Goal: Information Seeking & Learning: Compare options

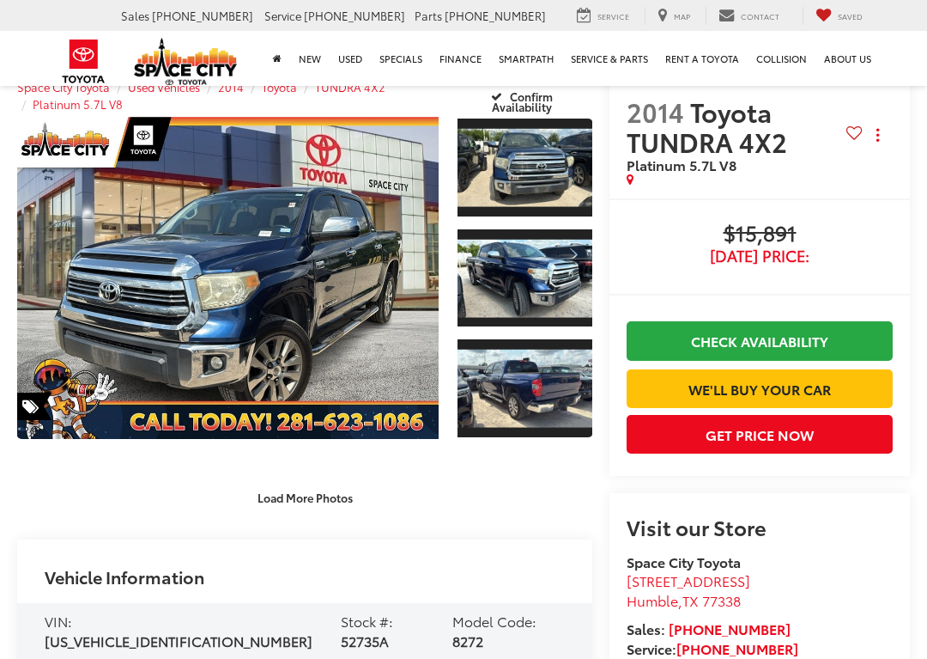
scroll to position [50, 0]
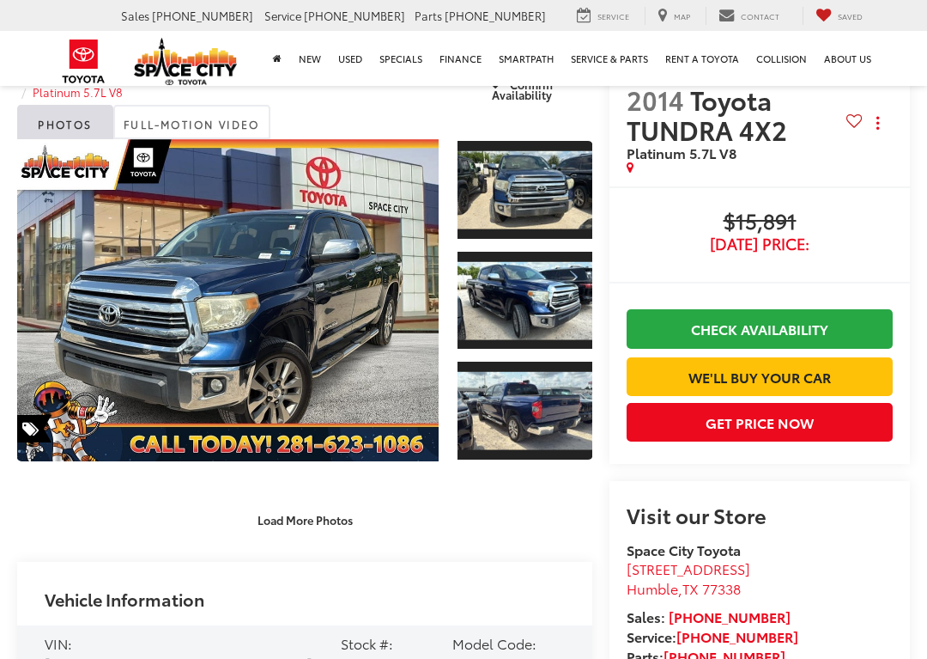
click at [228, 246] on link "Expand Photo 0" at bounding box center [228, 300] width 422 height 322
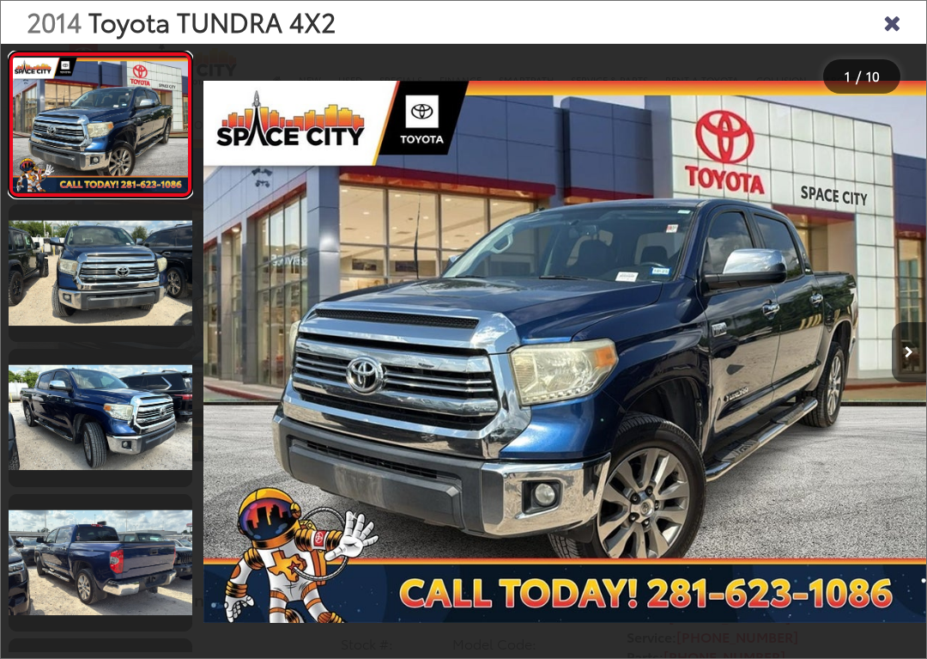
scroll to position [0, 0]
click at [906, 349] on icon "Next image" at bounding box center [909, 352] width 9 height 12
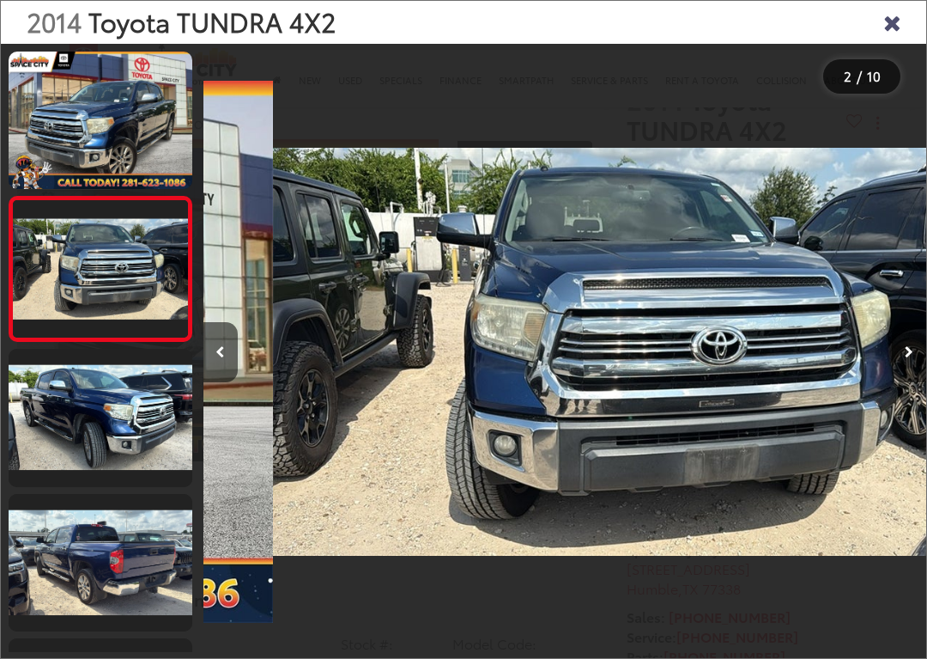
scroll to position [0, 723]
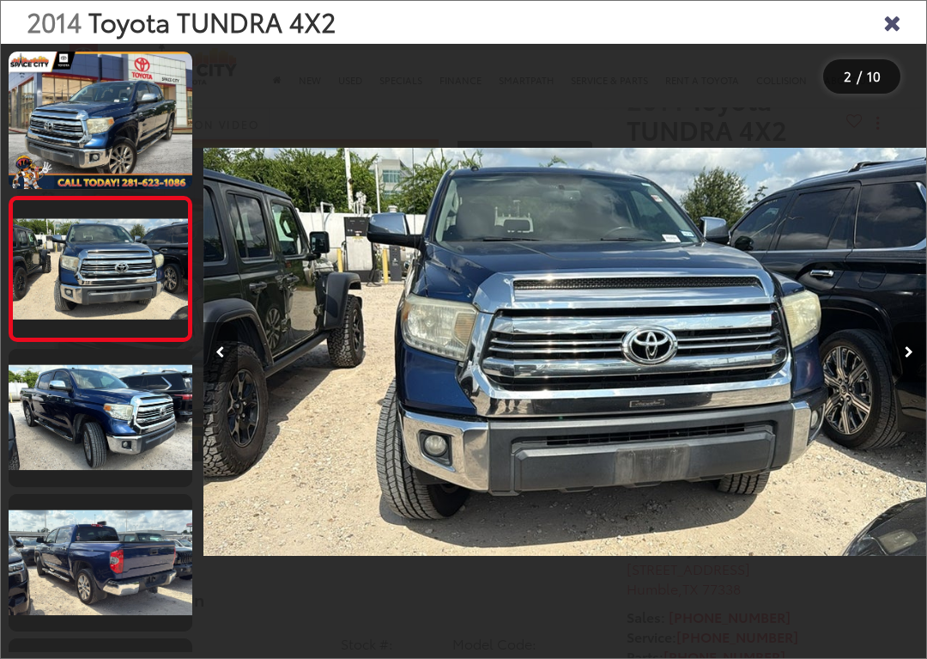
click at [884, 348] on div at bounding box center [835, 352] width 181 height 616
click at [896, 337] on button "Next image" at bounding box center [909, 352] width 34 height 60
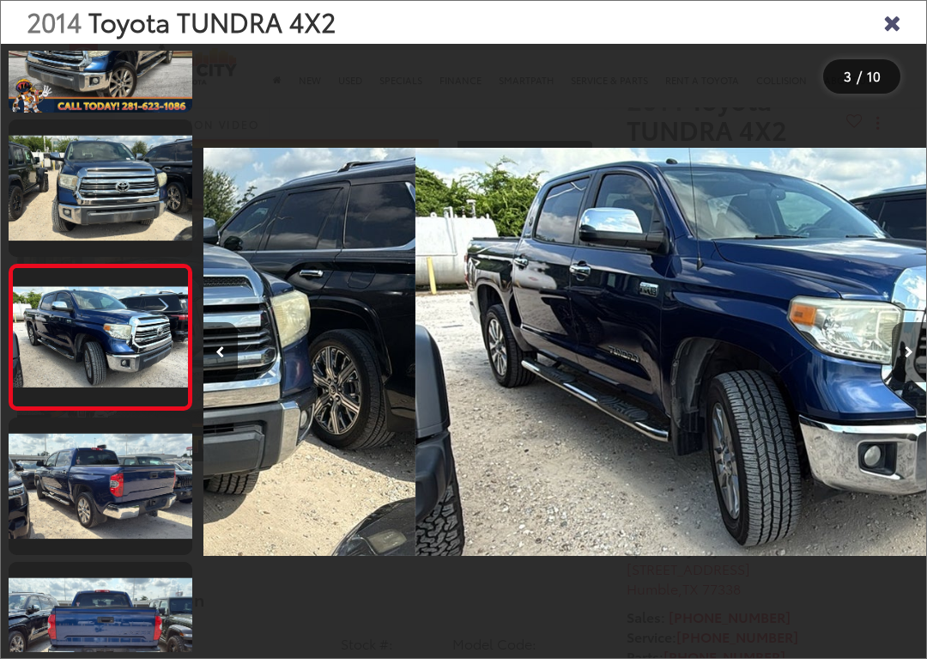
scroll to position [0, 1447]
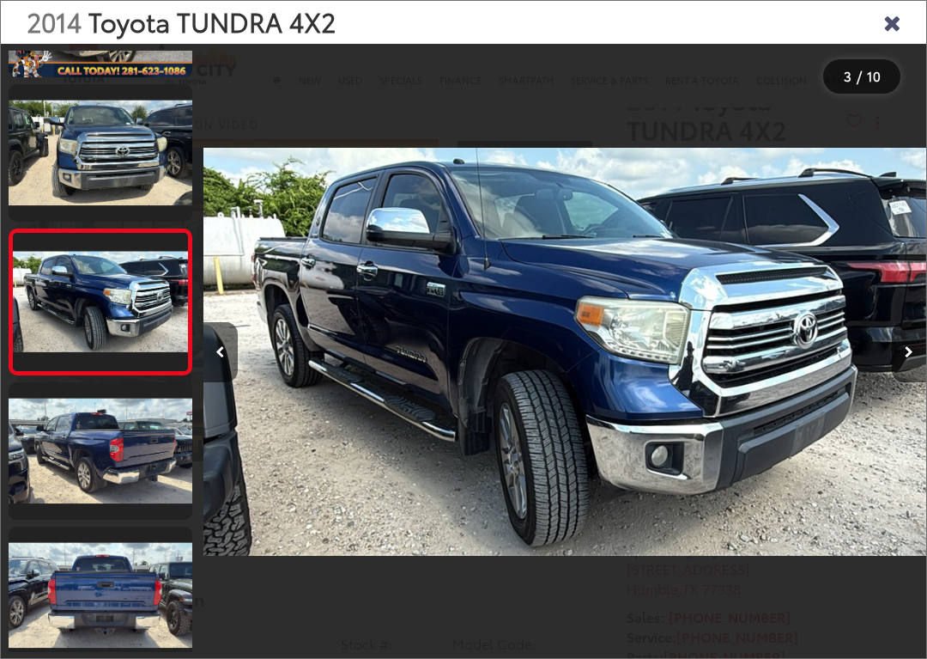
click at [900, 343] on button "Next image" at bounding box center [909, 352] width 34 height 60
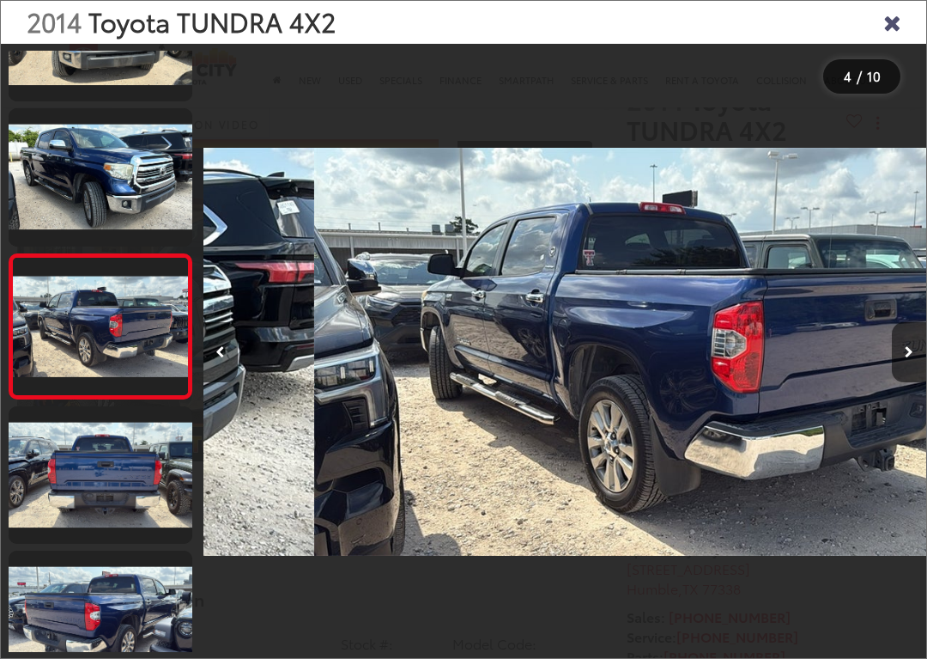
scroll to position [0, 2170]
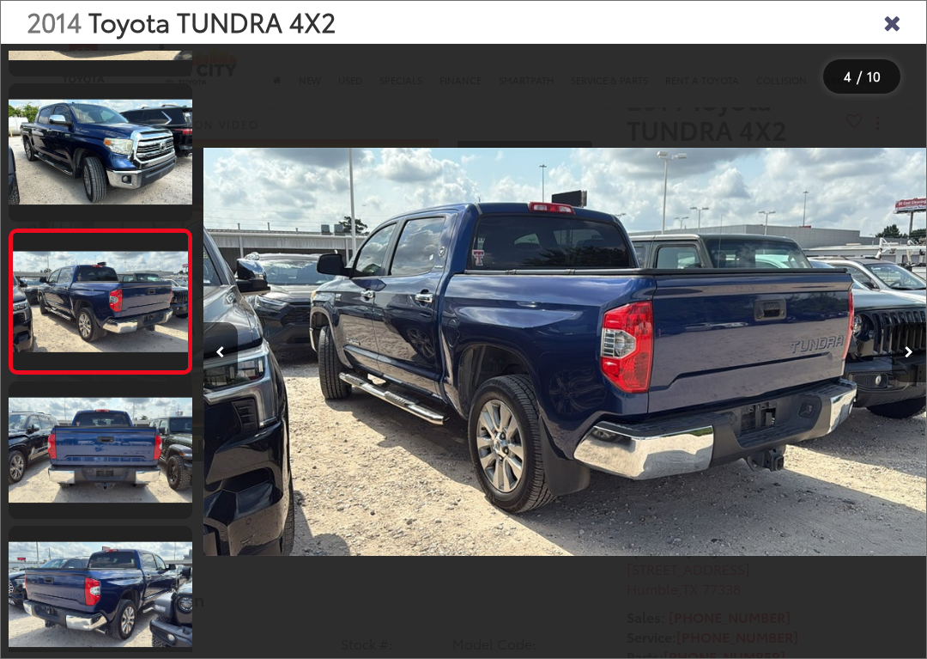
click at [896, 355] on button "Next image" at bounding box center [909, 352] width 34 height 60
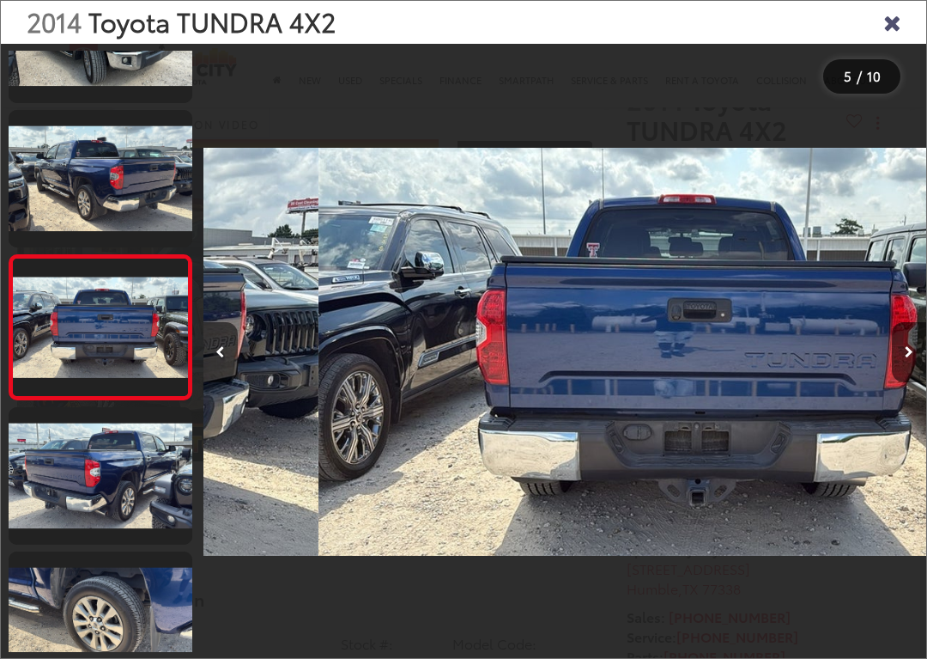
scroll to position [0, 2894]
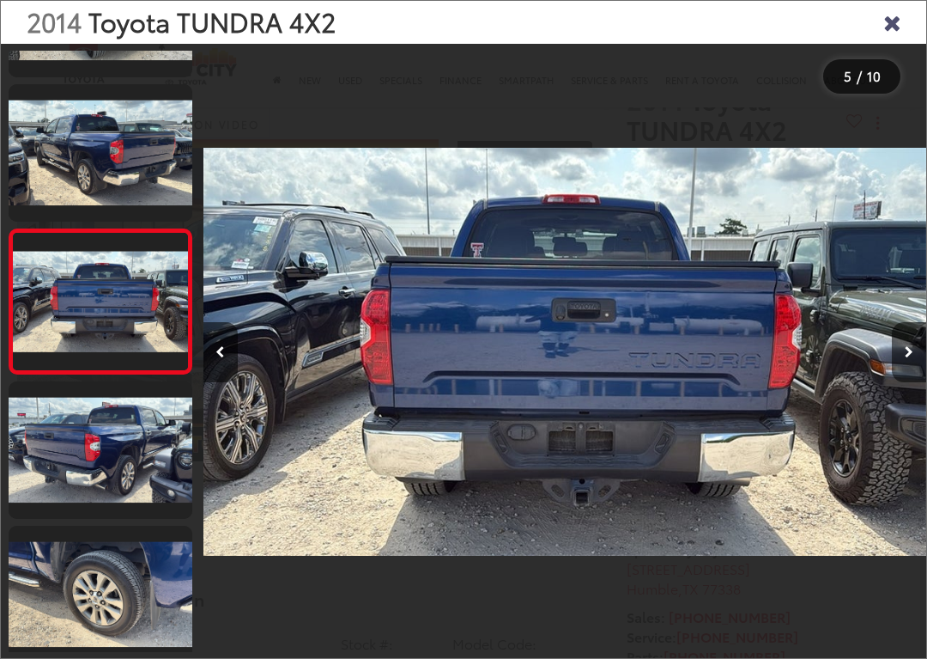
click at [901, 349] on button "Next image" at bounding box center [909, 352] width 34 height 60
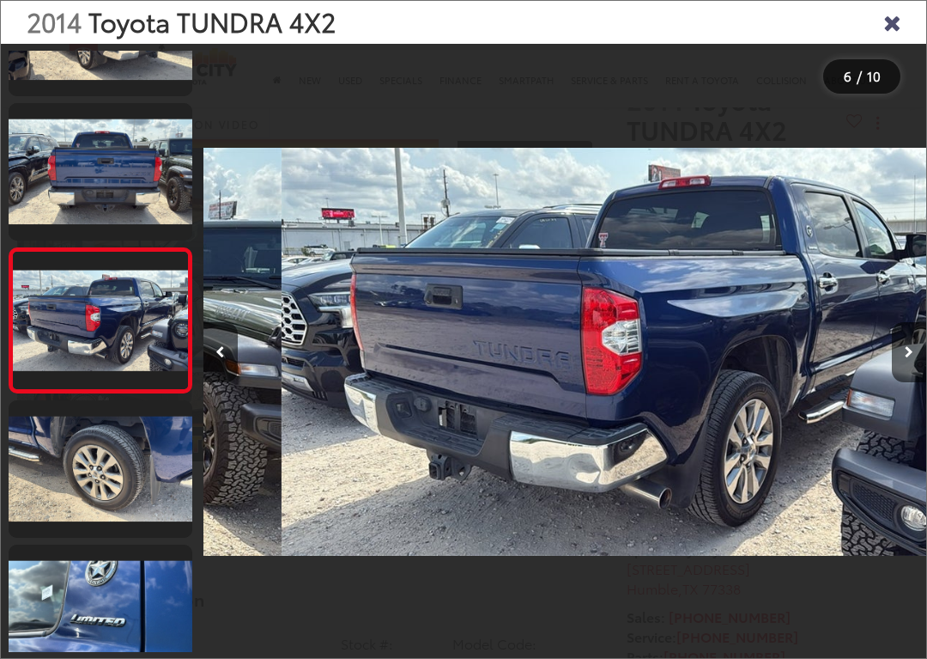
scroll to position [545, 0]
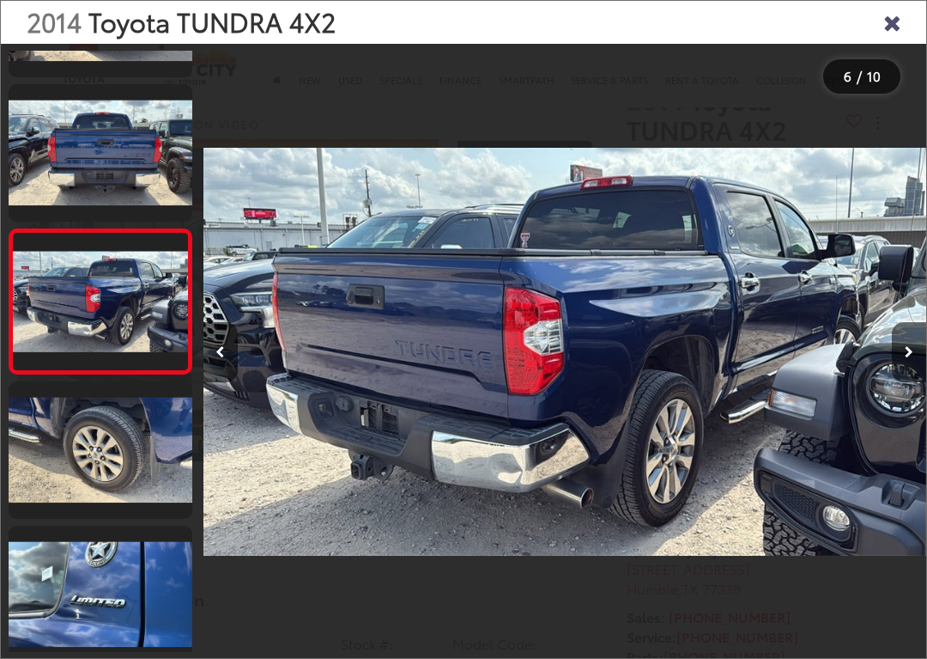
click at [885, 355] on div at bounding box center [835, 352] width 181 height 616
click at [897, 351] on button "Next image" at bounding box center [909, 352] width 34 height 60
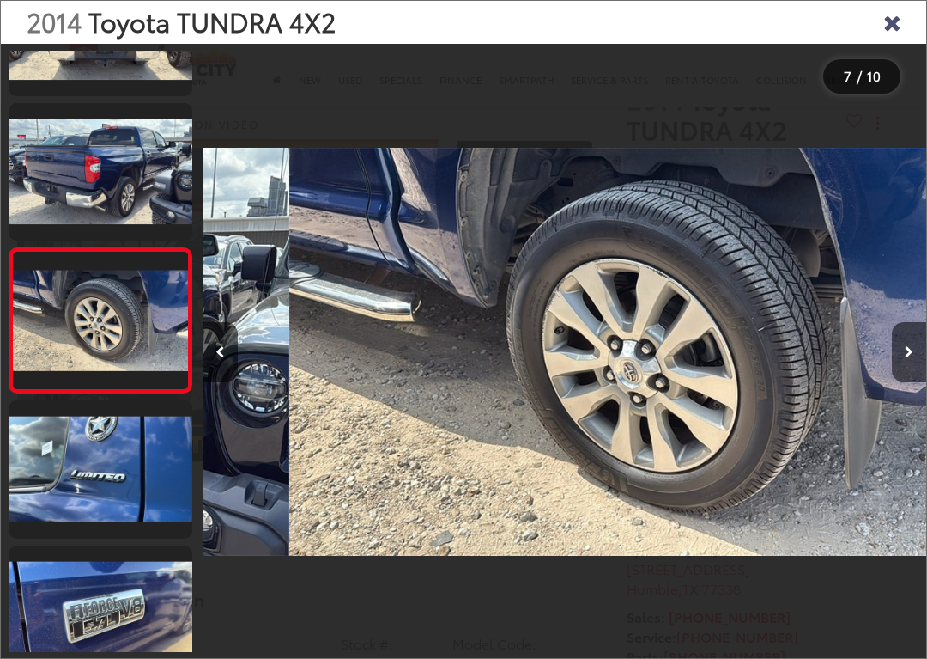
scroll to position [0, 4340]
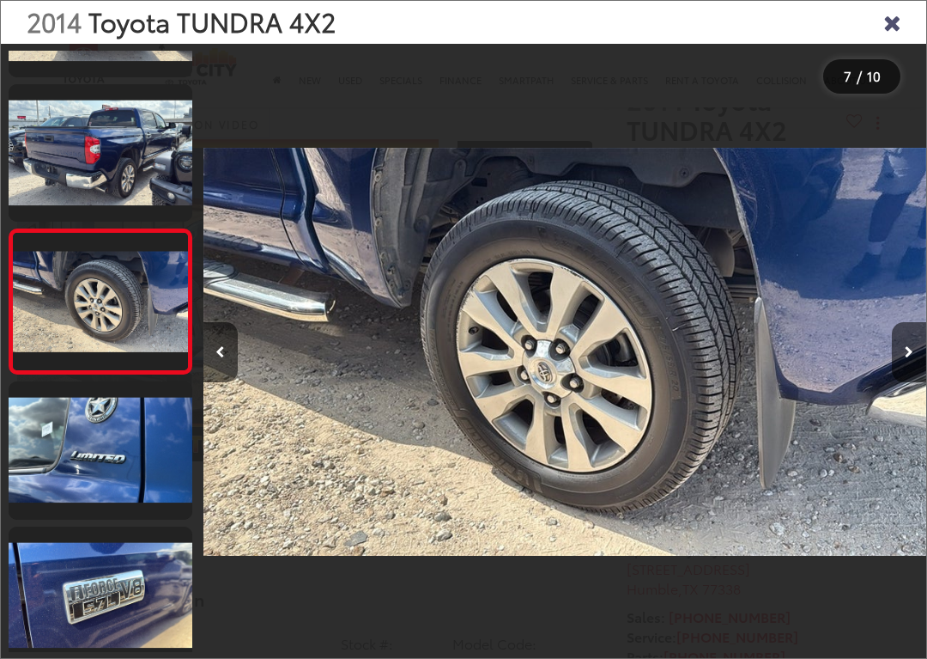
click at [899, 351] on button "Next image" at bounding box center [909, 352] width 34 height 60
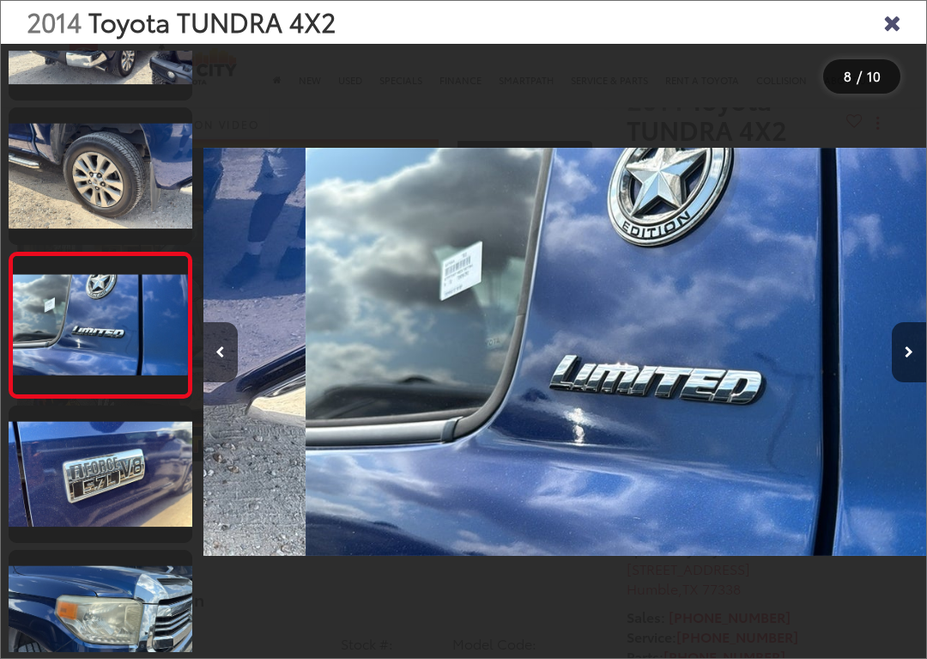
scroll to position [0, 5064]
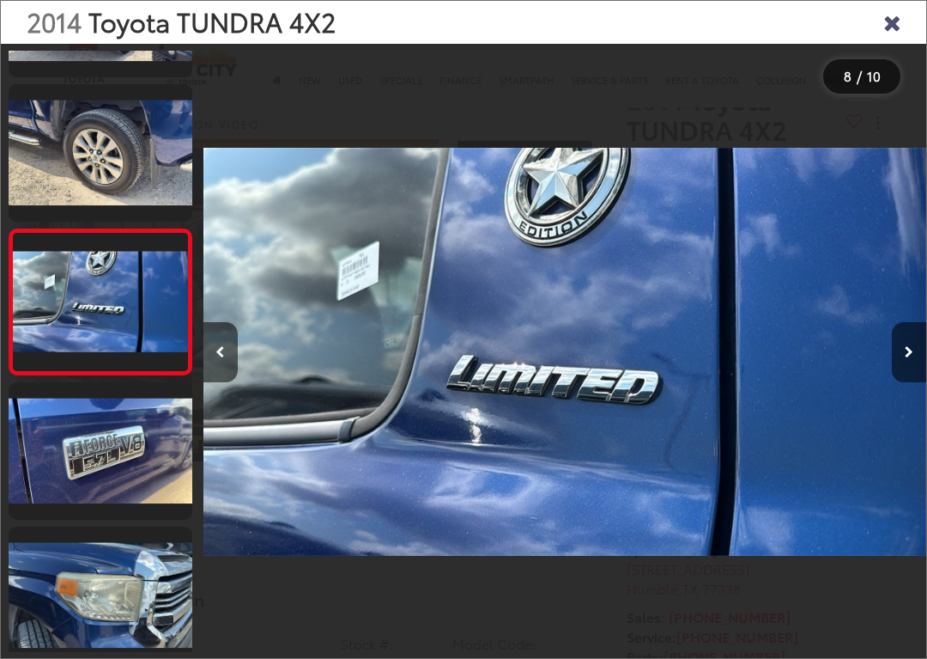
click at [886, 356] on div at bounding box center [835, 352] width 181 height 616
click at [894, 358] on button "Next image" at bounding box center [909, 352] width 34 height 60
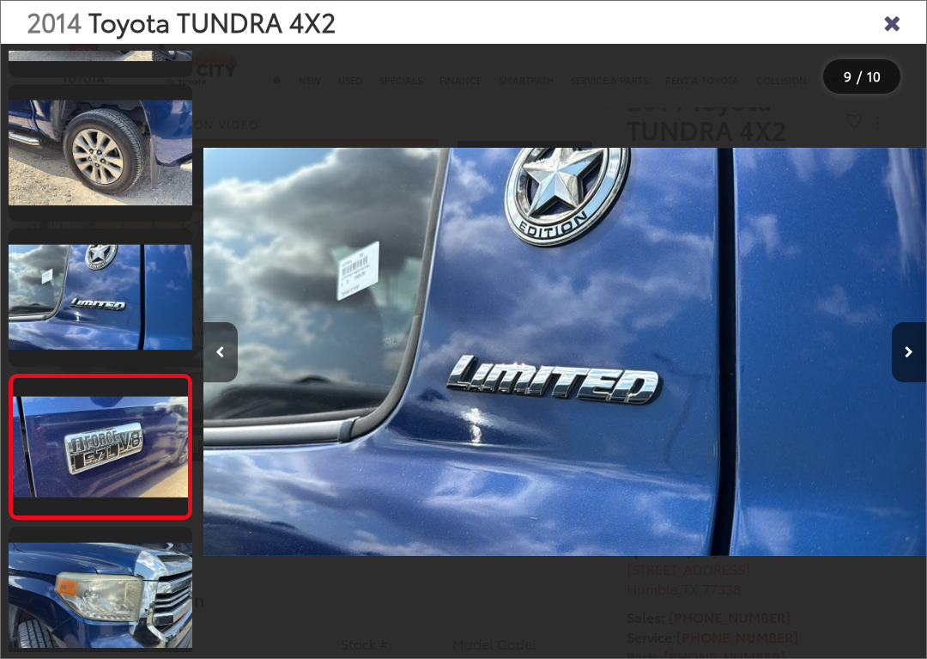
scroll to position [0, 0]
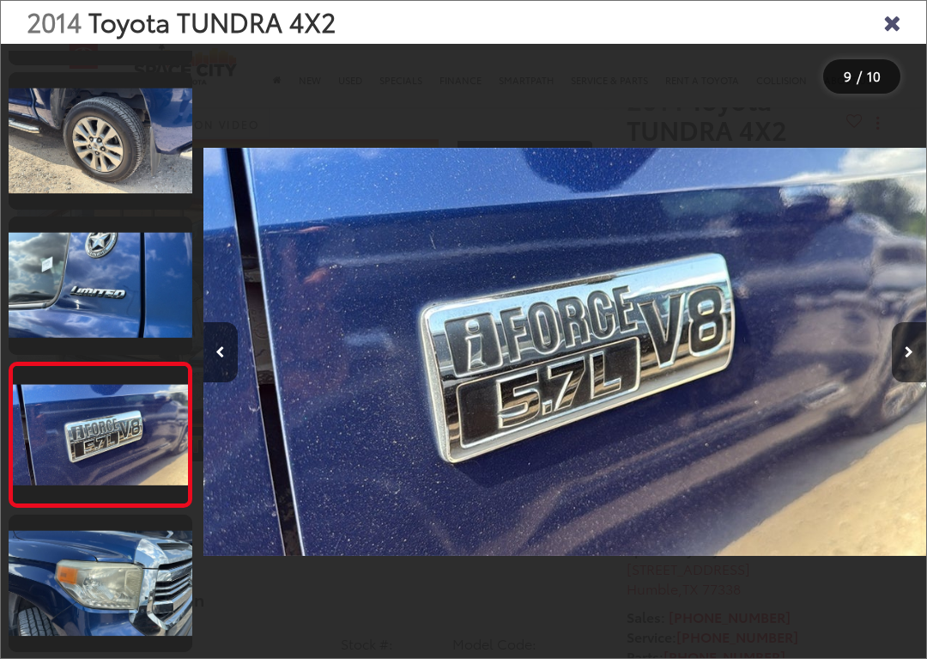
click at [896, 352] on button "Next image" at bounding box center [909, 352] width 34 height 60
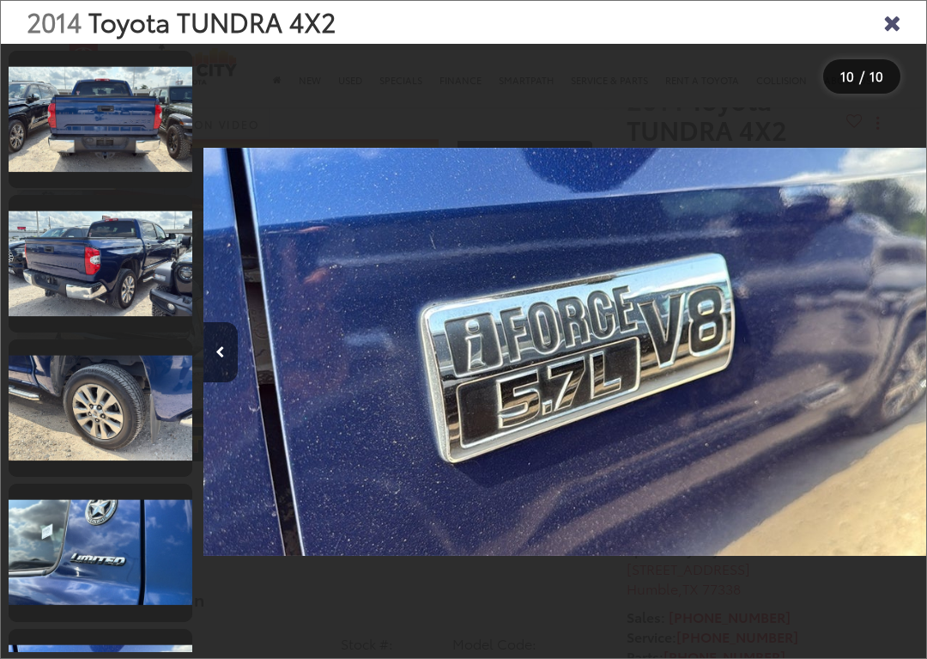
click at [889, 11] on icon "Close gallery" at bounding box center [892, 21] width 17 height 22
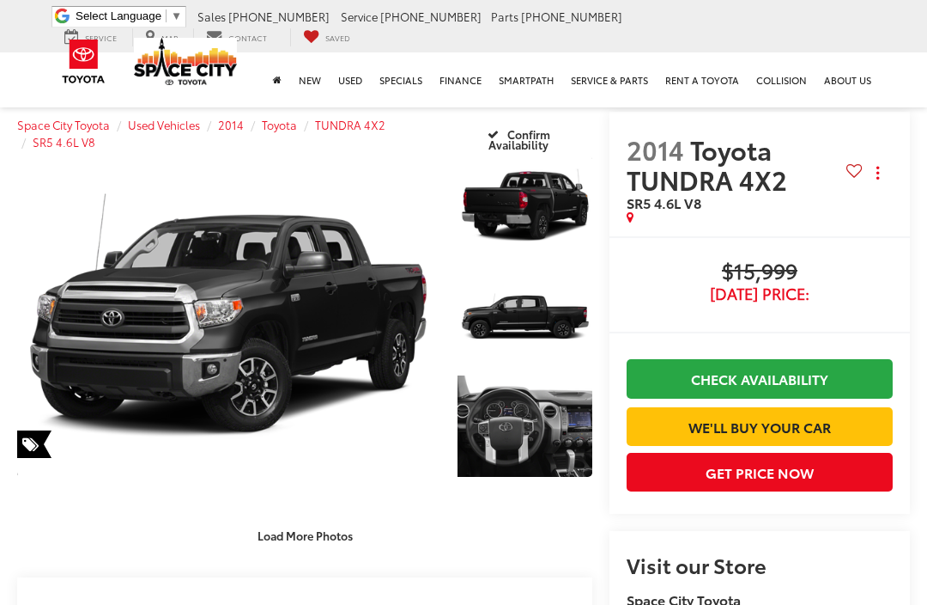
click at [537, 436] on link "Expand Photo 3" at bounding box center [525, 425] width 135 height 101
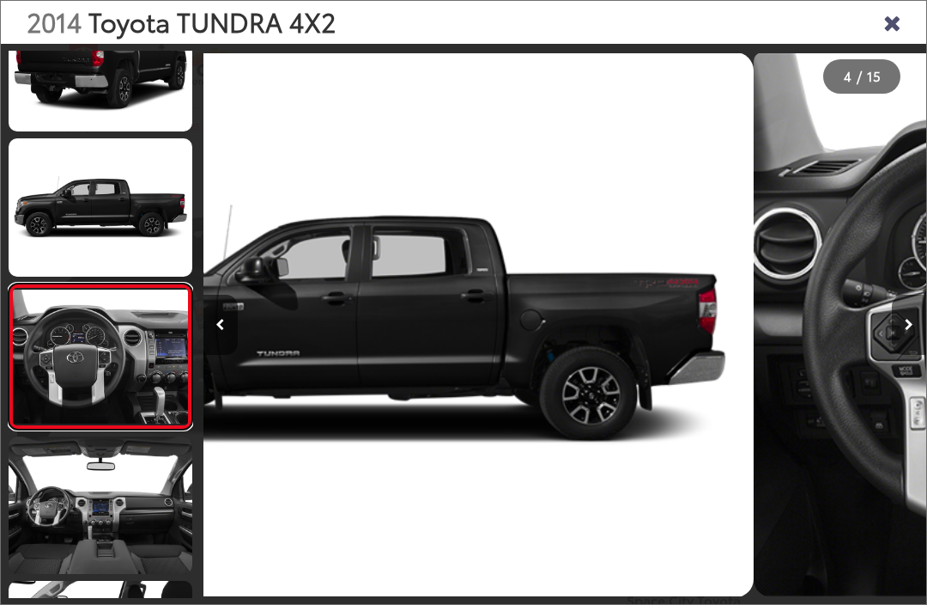
scroll to position [283, 0]
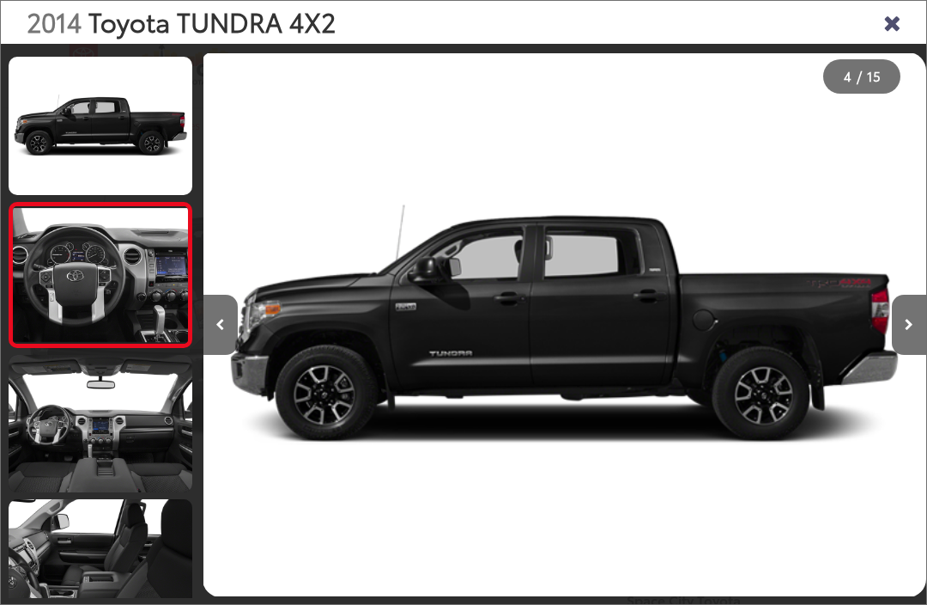
click at [136, 472] on link at bounding box center [101, 423] width 184 height 137
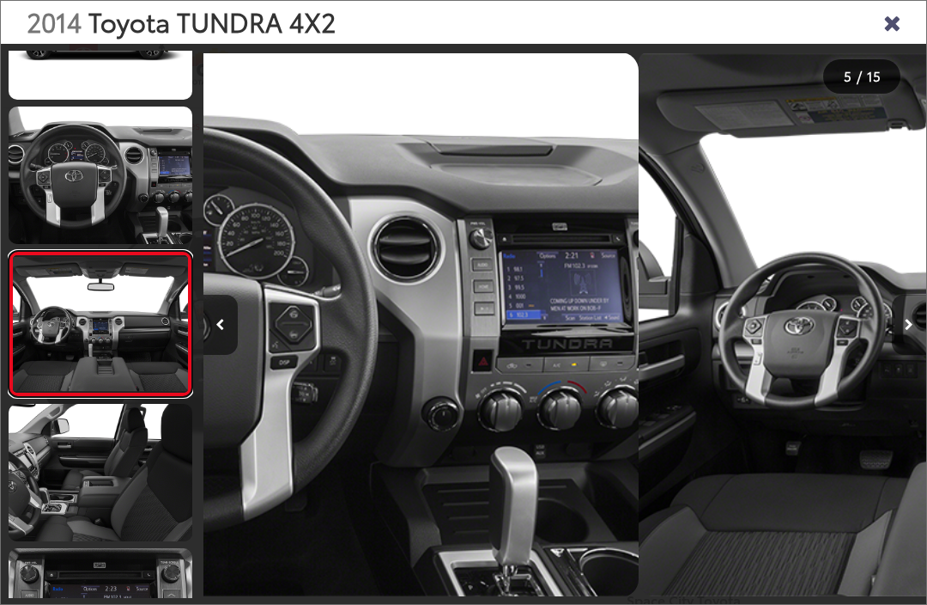
scroll to position [0, 2894]
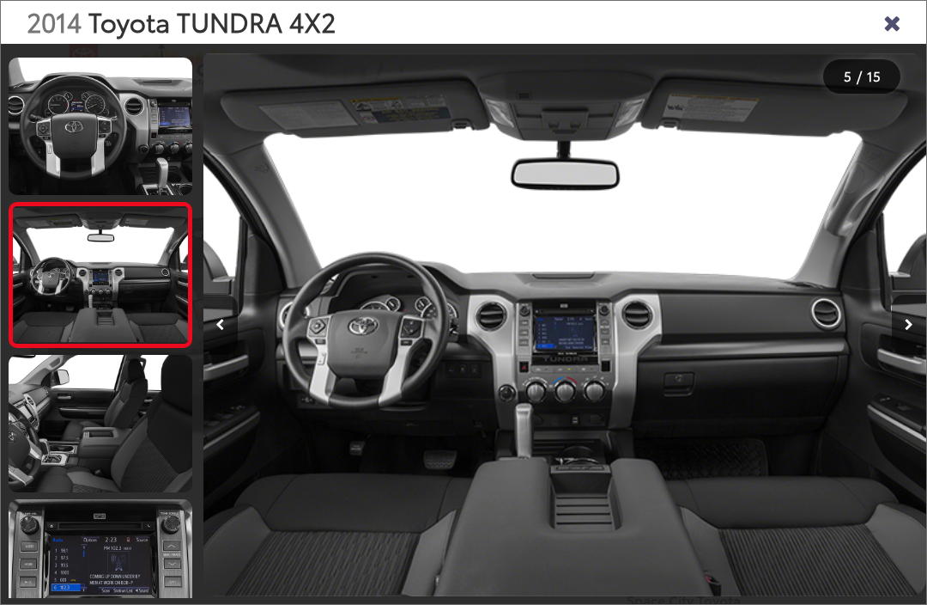
click at [581, 391] on img "2014 Toyota TUNDRA 4X2 SR5 4.6L V8 4" at bounding box center [564, 324] width 723 height 544
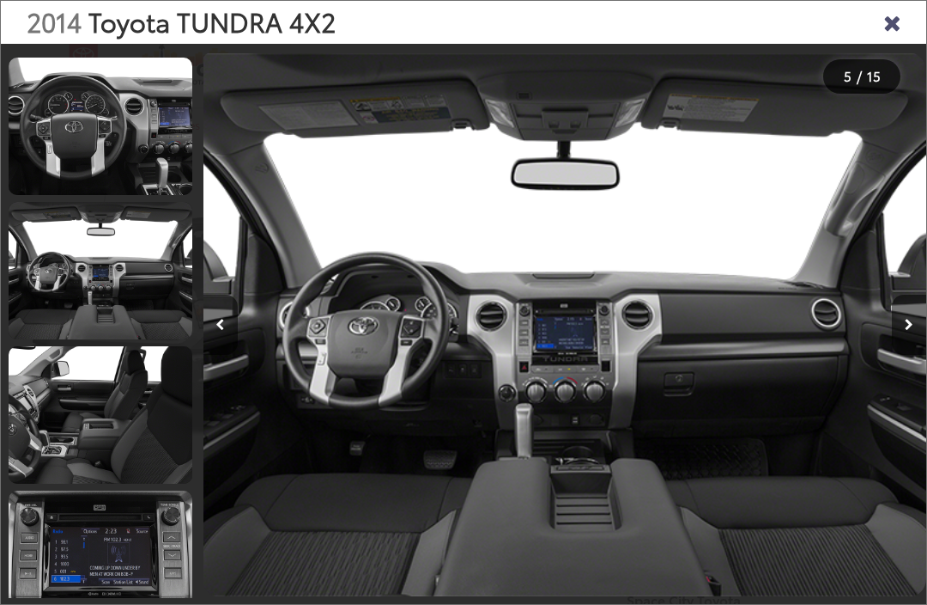
click at [593, 380] on img "2014 Toyota TUNDRA 4X2 SR5 4.6L V8 4" at bounding box center [564, 324] width 723 height 544
click at [588, 375] on img "2014 Toyota TUNDRA 4X2 SR5 4.6L V8 4" at bounding box center [564, 324] width 723 height 544
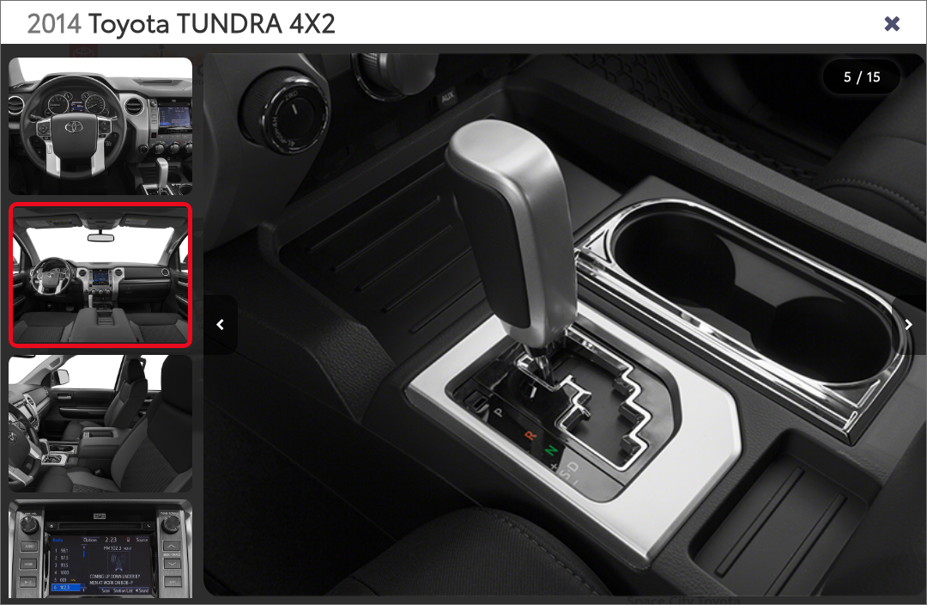
scroll to position [0, 5064]
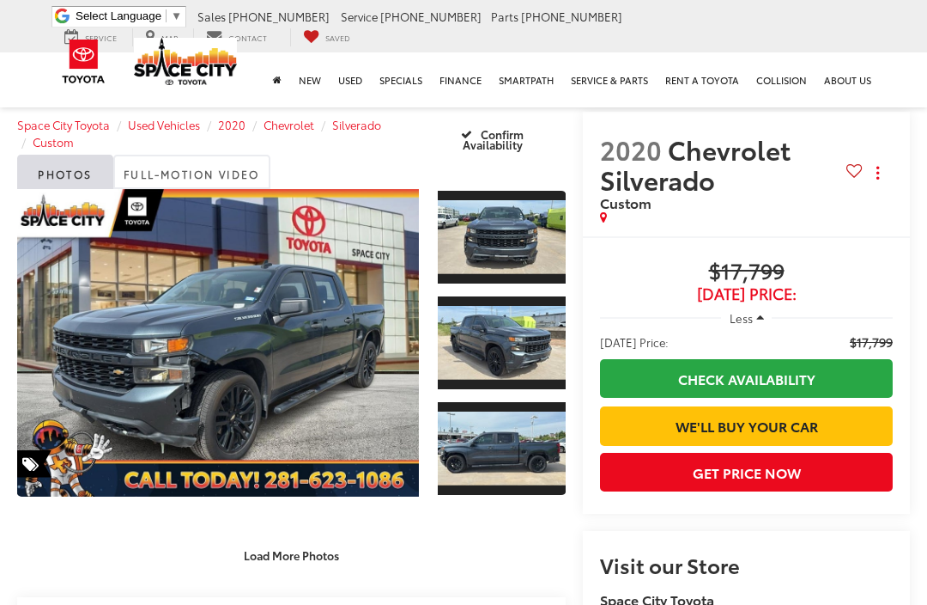
click at [502, 431] on link "Expand Photo 3" at bounding box center [502, 448] width 128 height 96
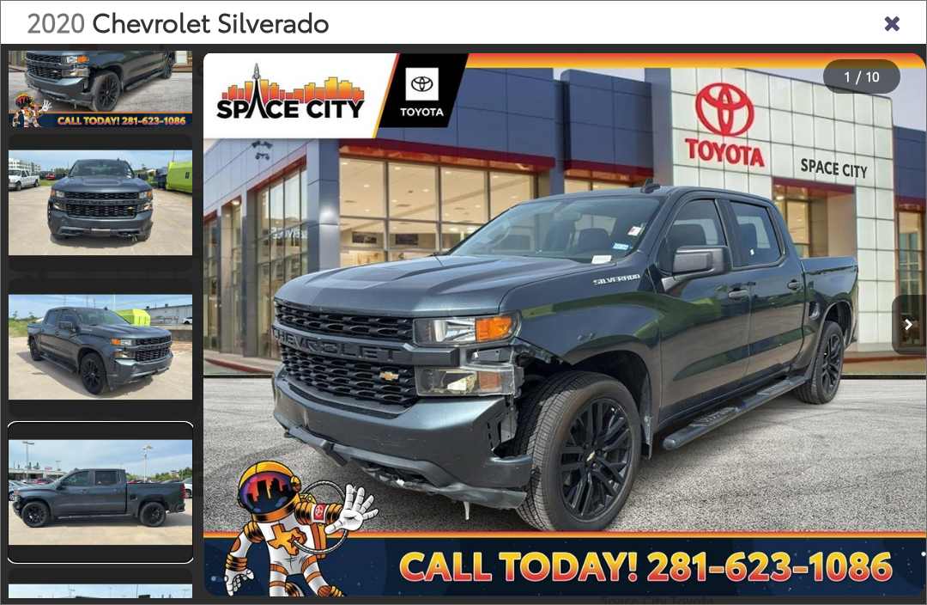
scroll to position [0, 677]
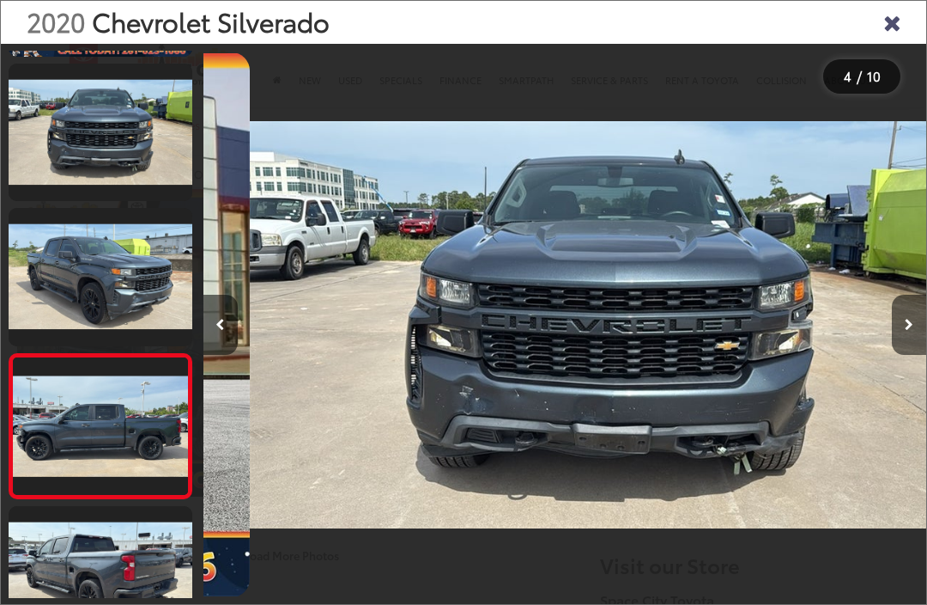
click at [490, 429] on div "2020 Chevrolet Silverado Custom 1" at bounding box center [611, 324] width 723 height 544
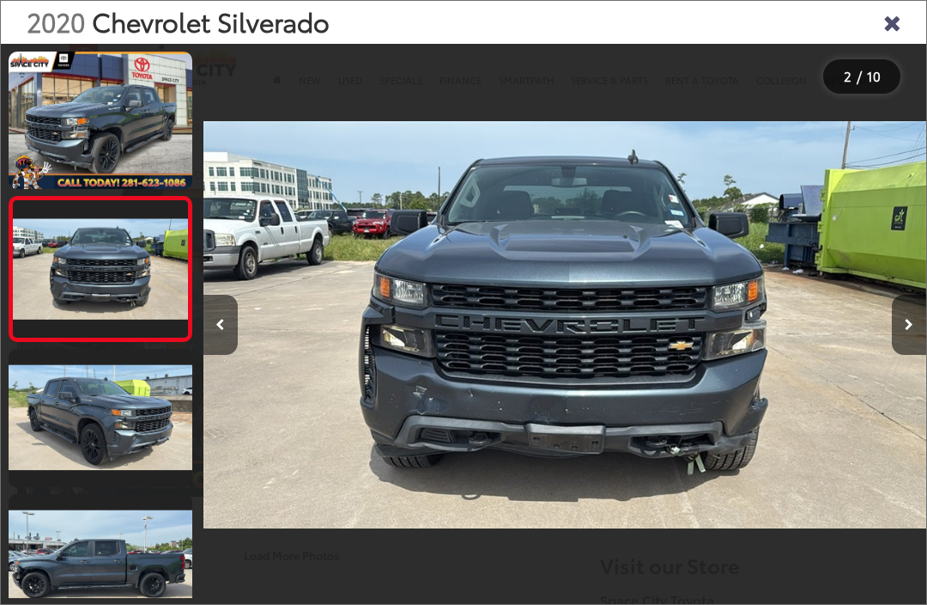
scroll to position [0, 723]
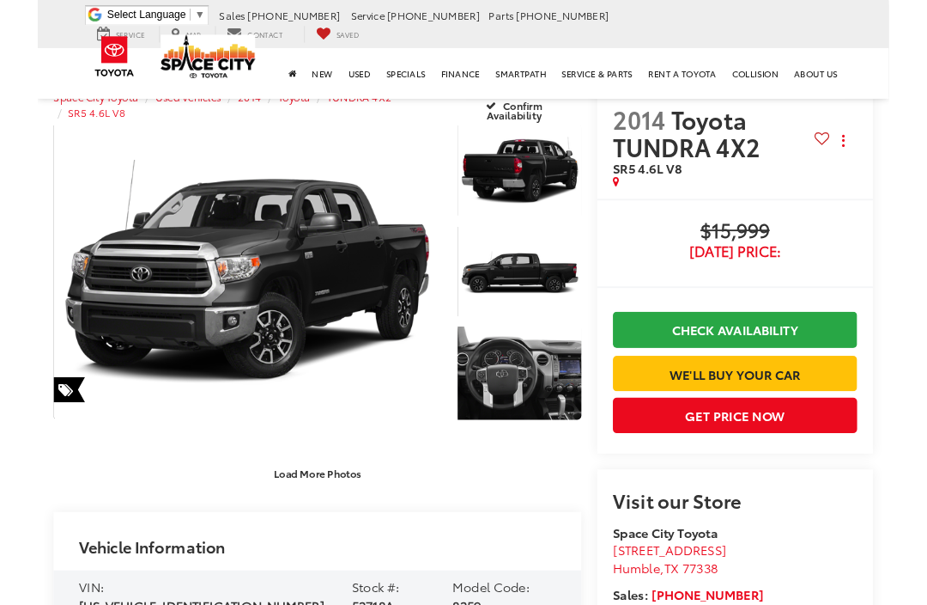
scroll to position [13, 0]
